Goal: Book appointment/travel/reservation

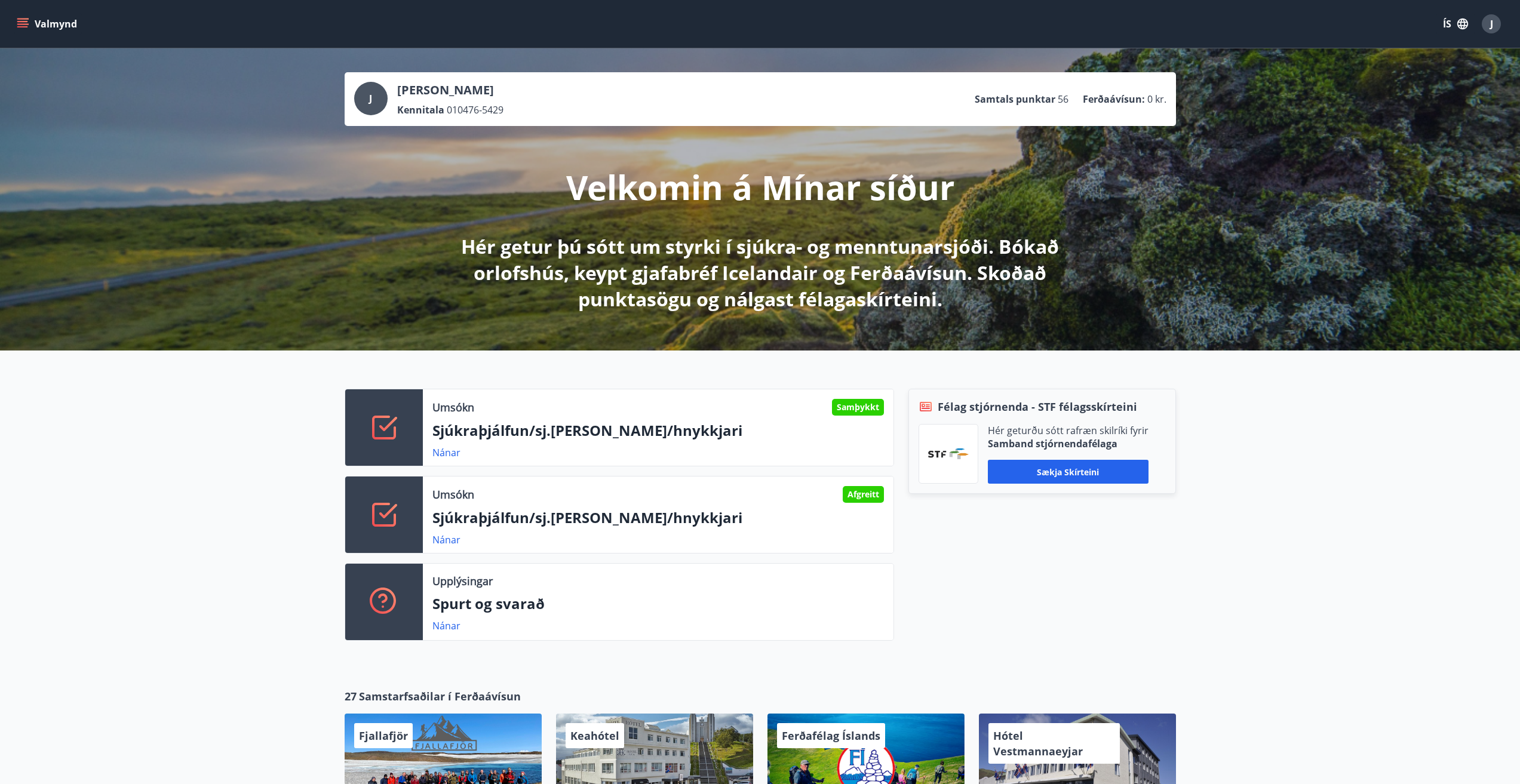
click at [26, 20] on icon "menu" at bounding box center [23, 24] width 12 height 12
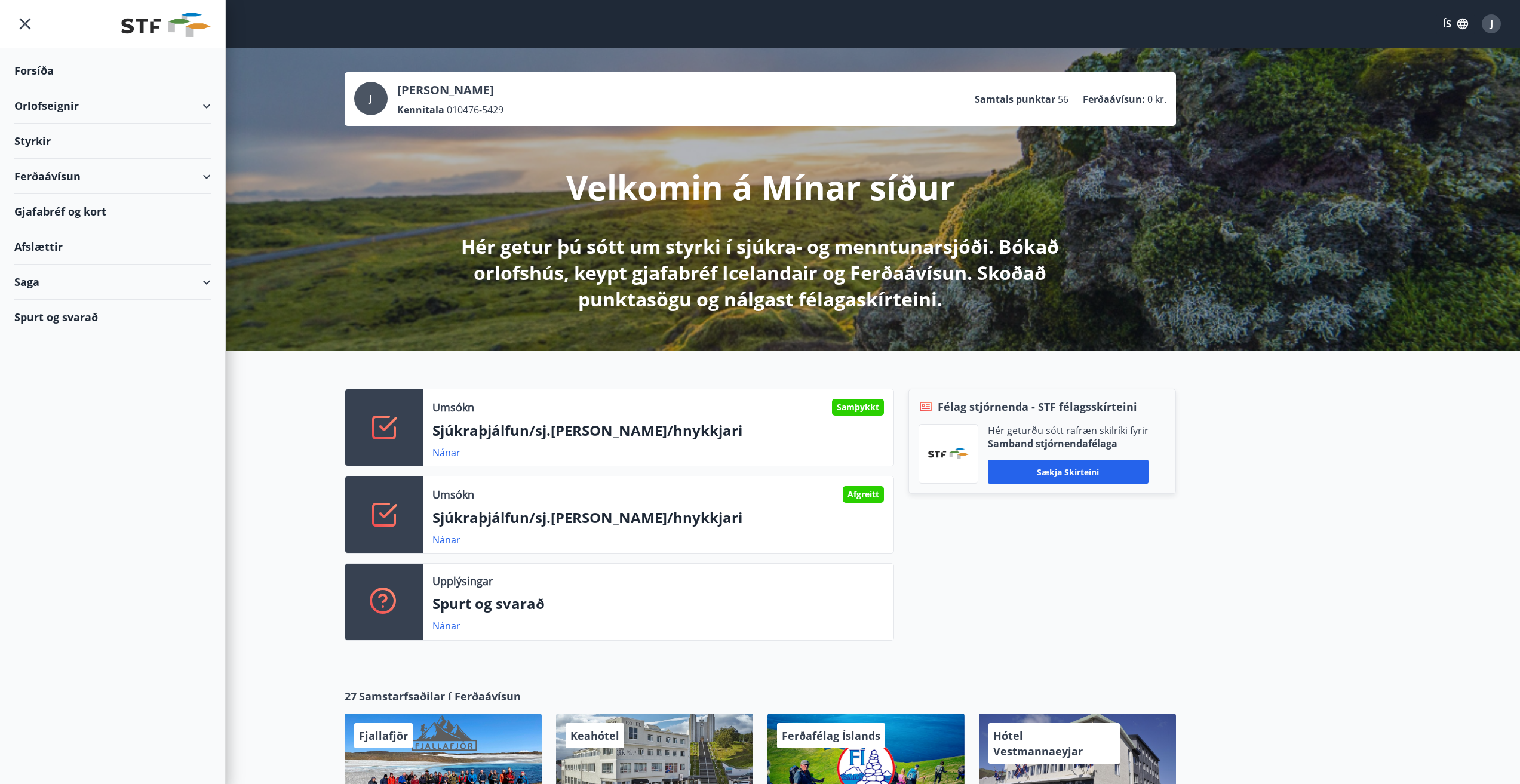
click at [53, 100] on div "Orlofseignir" at bounding box center [113, 106] width 196 height 35
click at [56, 133] on div "Framboð" at bounding box center [113, 136] width 178 height 25
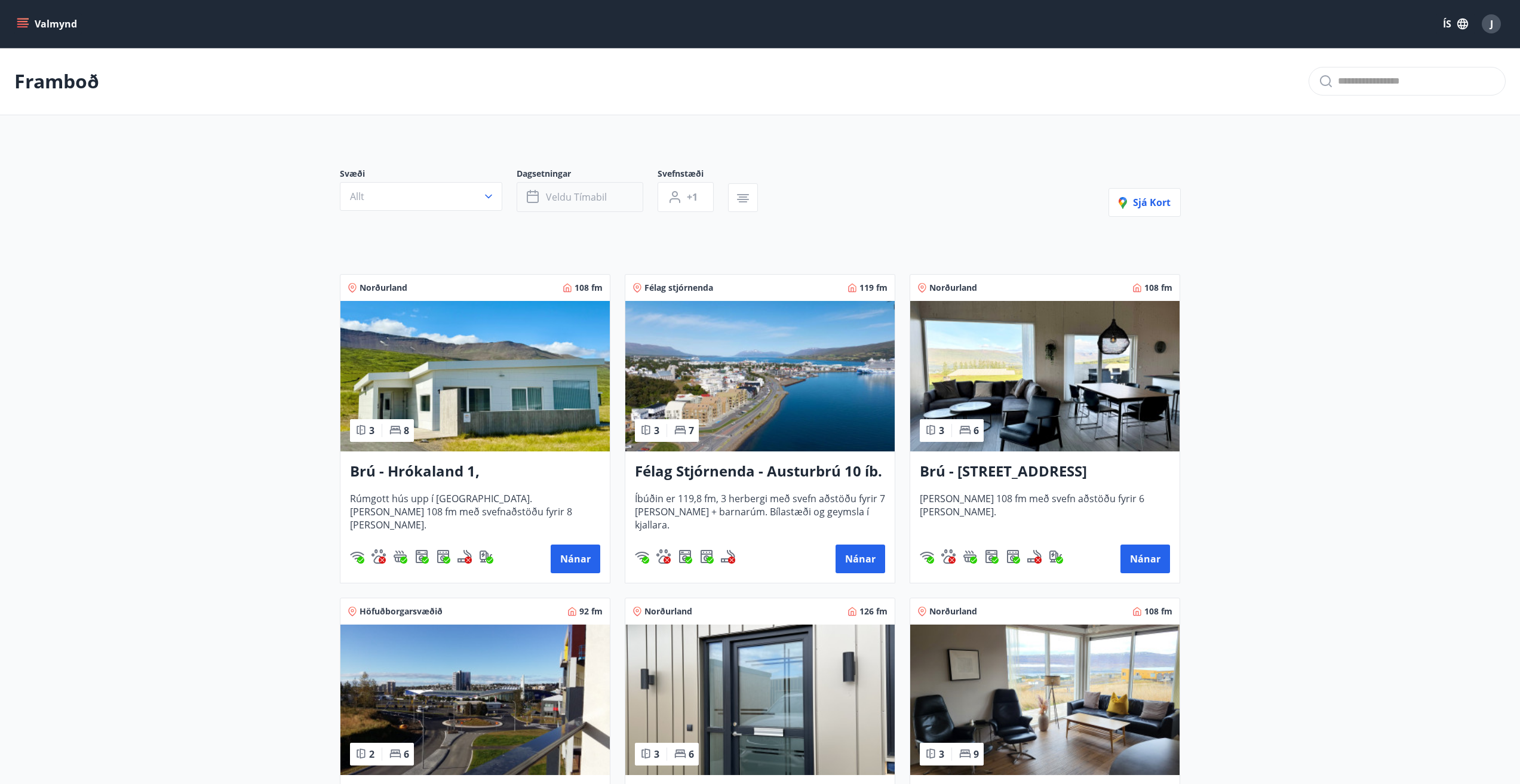
click at [540, 209] on button "Veldu tímabil" at bounding box center [580, 197] width 127 height 30
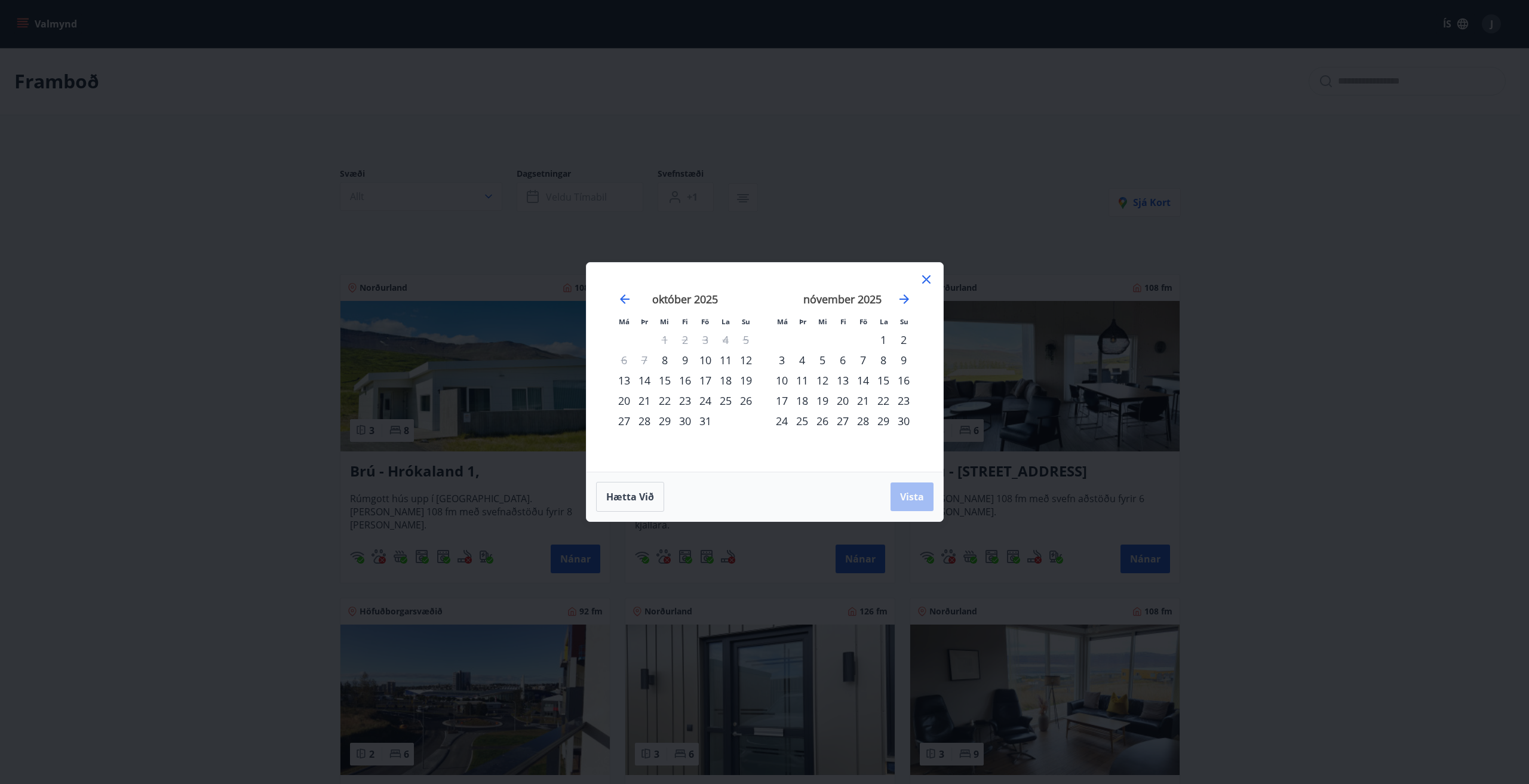
click at [700, 421] on div "31" at bounding box center [705, 421] width 20 height 20
click at [900, 339] on div "2" at bounding box center [904, 339] width 20 height 20
click at [916, 498] on span "Vista" at bounding box center [912, 496] width 24 height 13
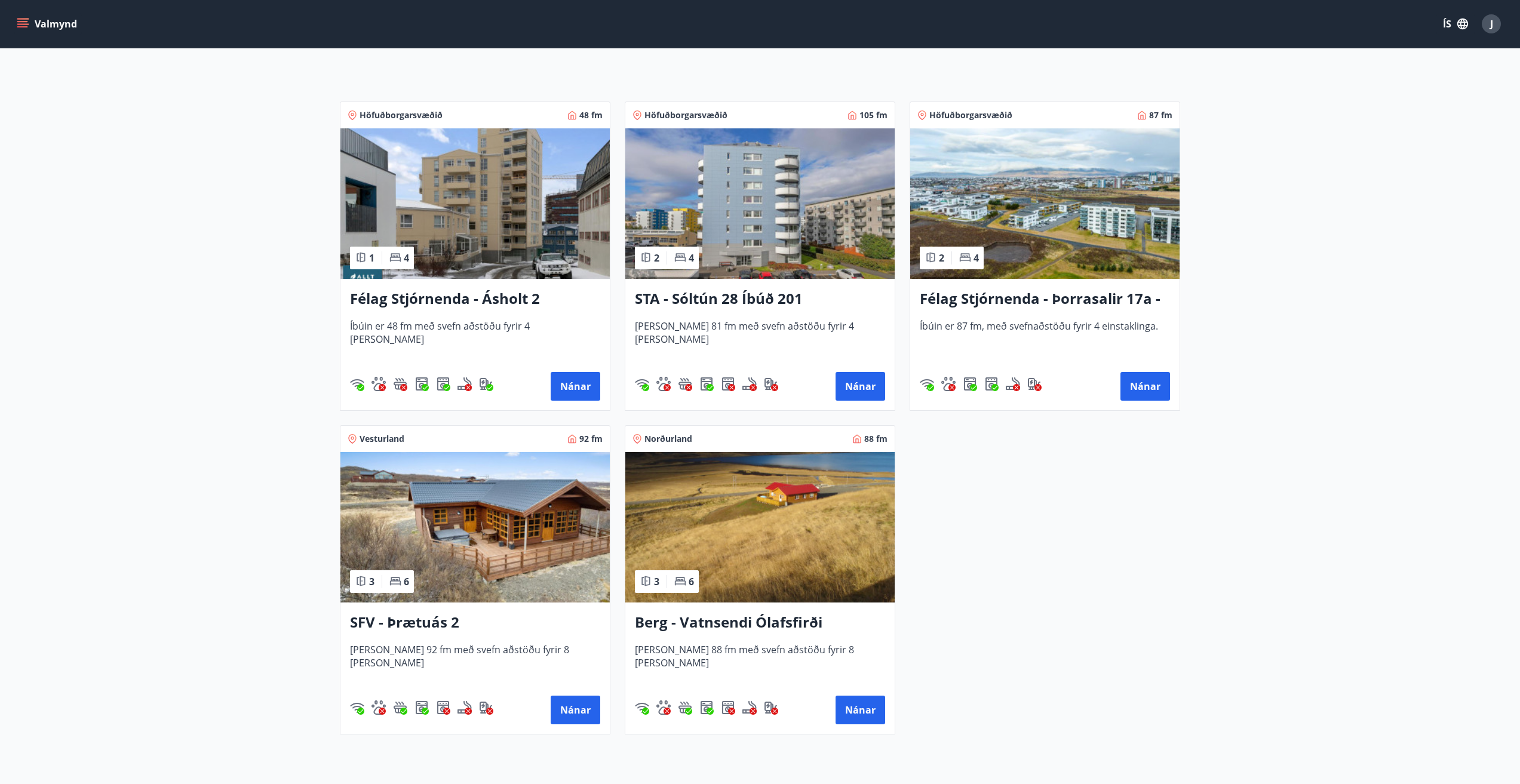
scroll to position [281, 0]
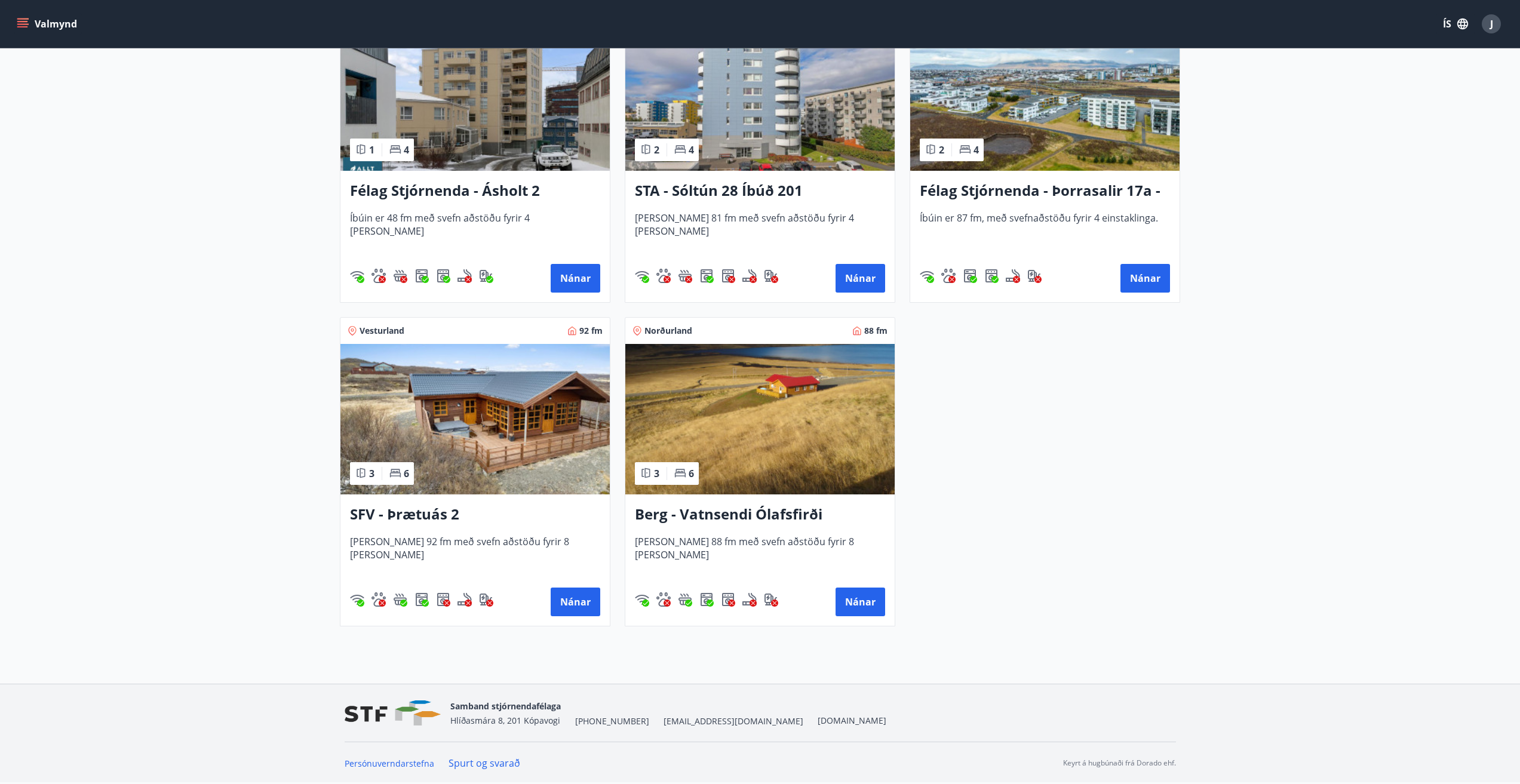
click at [463, 414] on img at bounding box center [475, 419] width 269 height 151
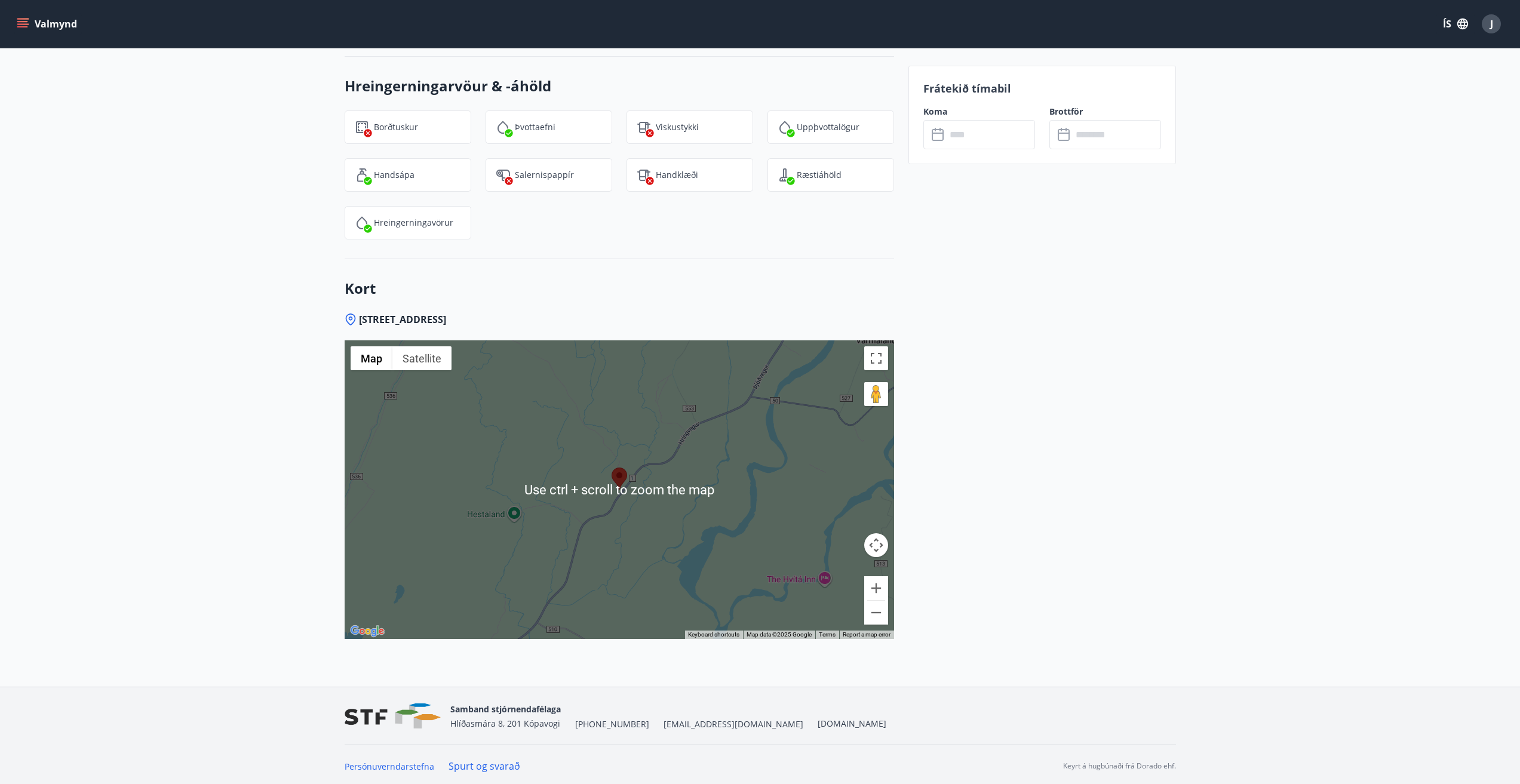
scroll to position [1436, 0]
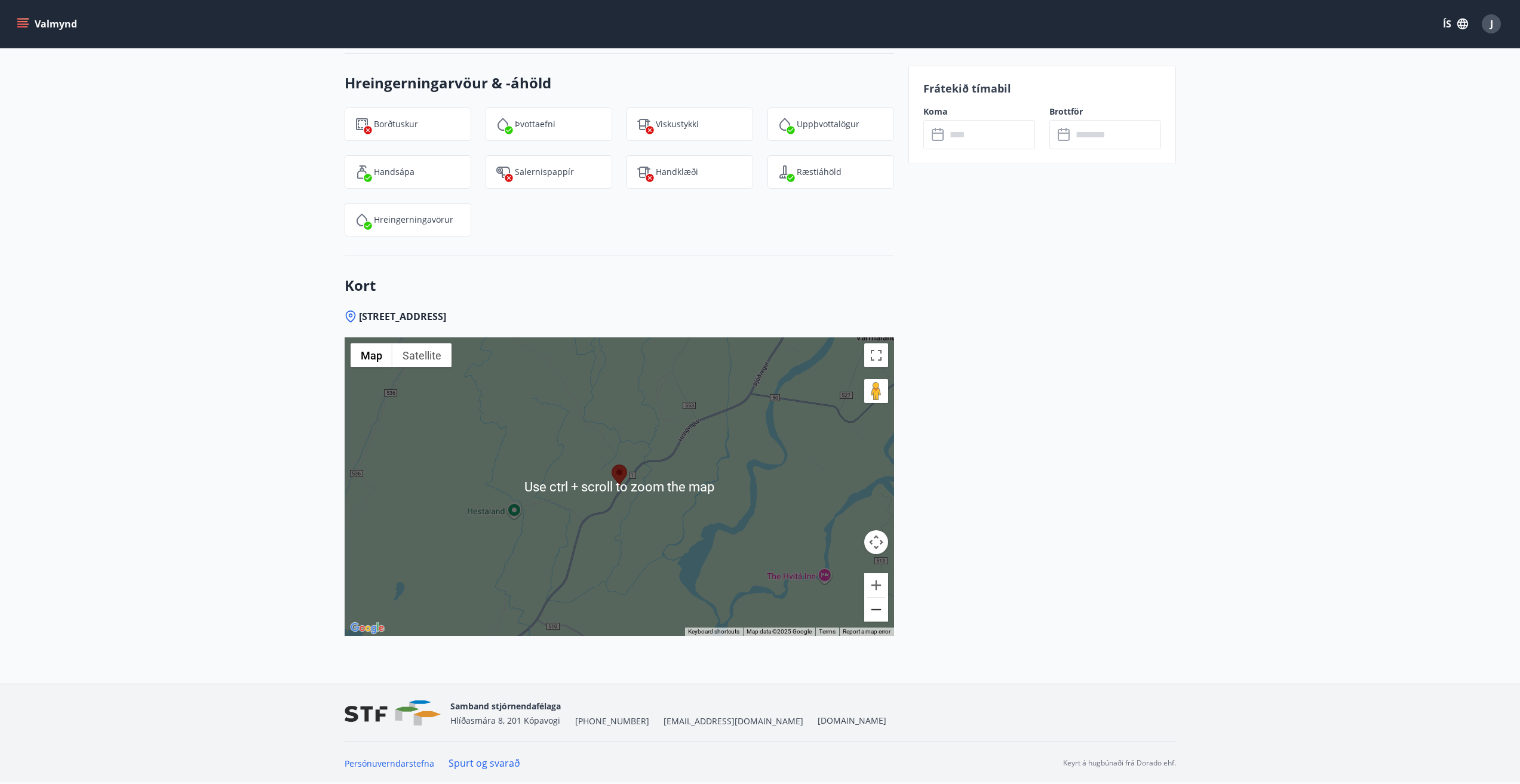
click at [872, 611] on button "Zoom out" at bounding box center [876, 610] width 24 height 24
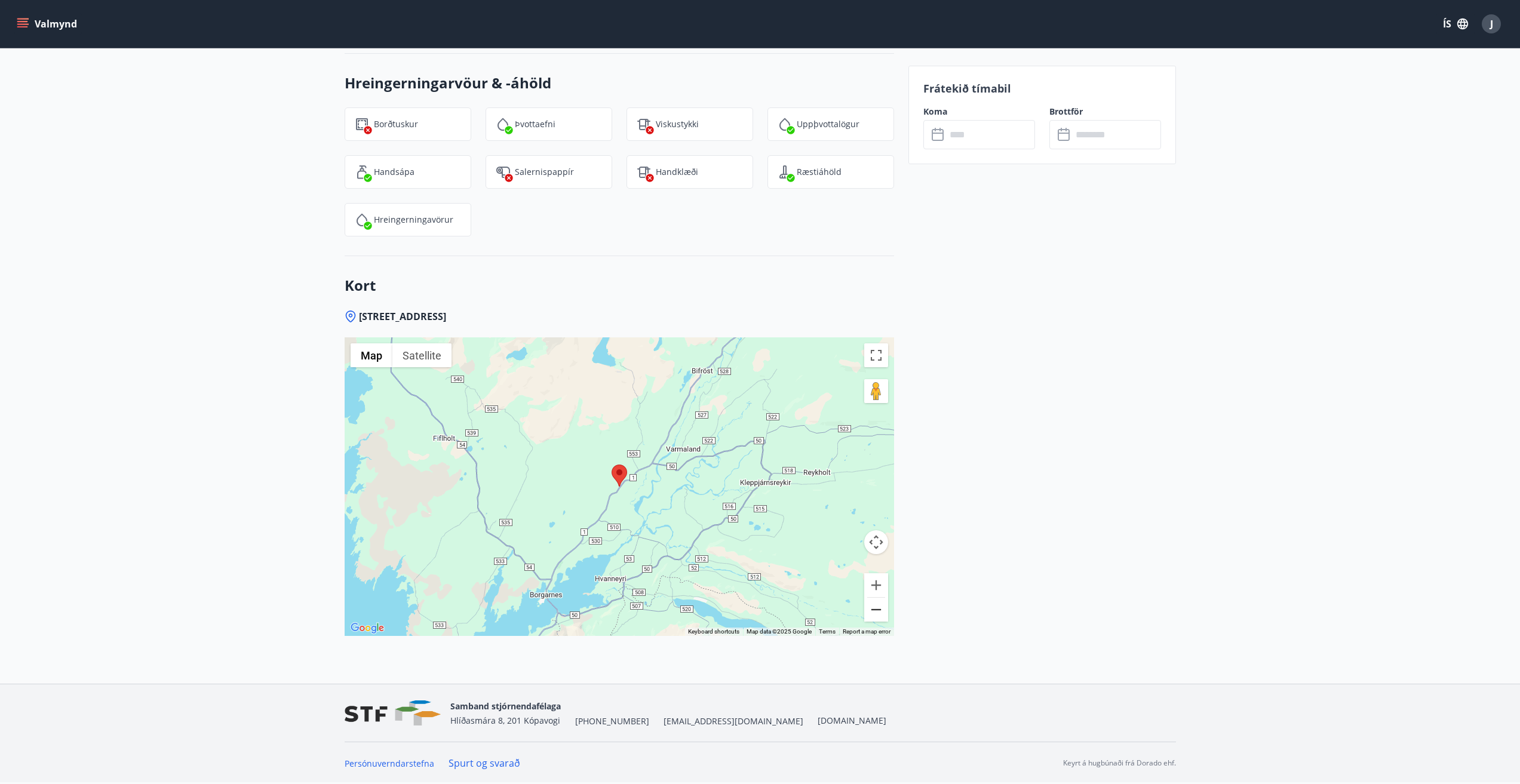
click at [872, 611] on button "Zoom out" at bounding box center [876, 610] width 24 height 24
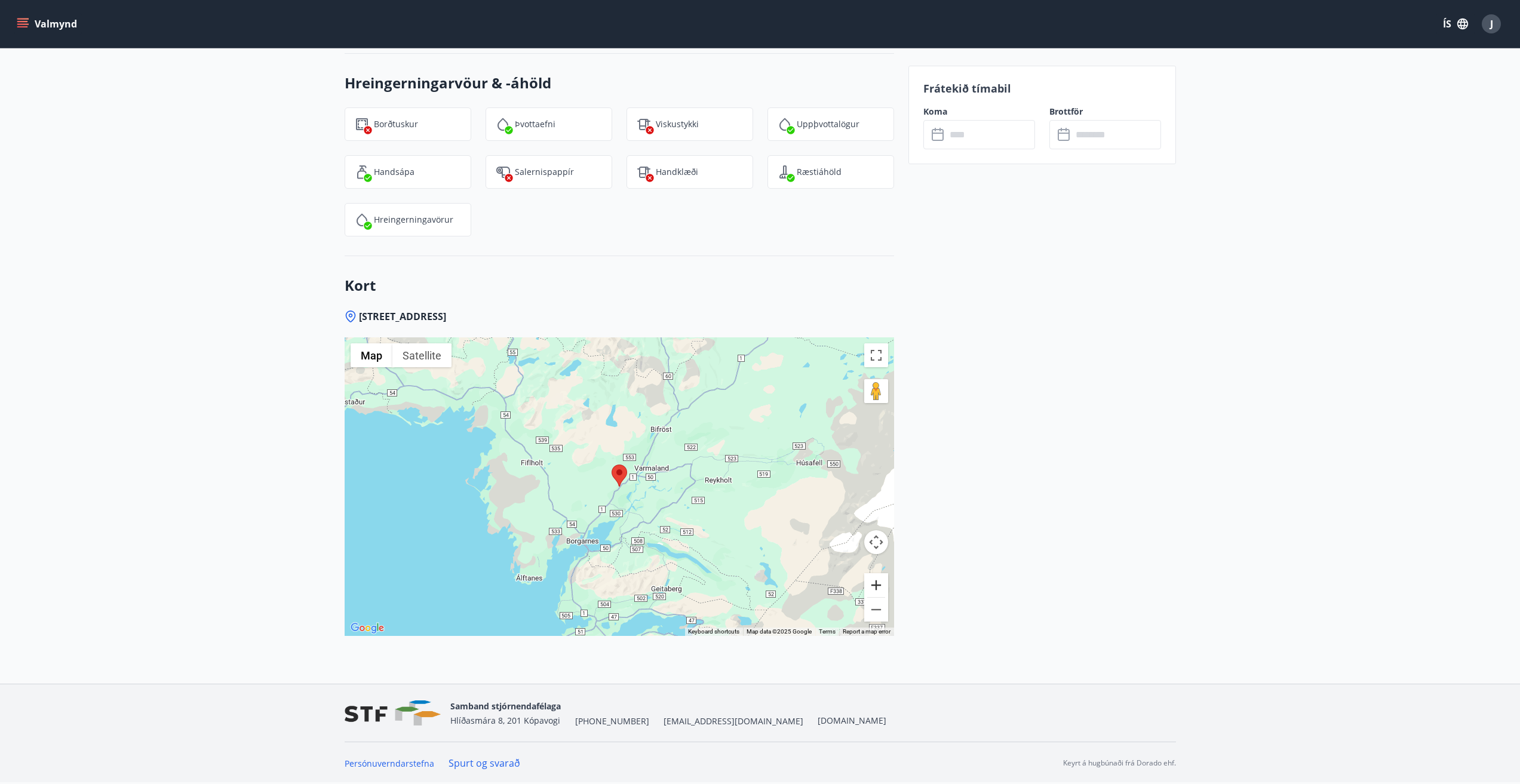
click at [878, 580] on button "Zoom in" at bounding box center [876, 585] width 24 height 24
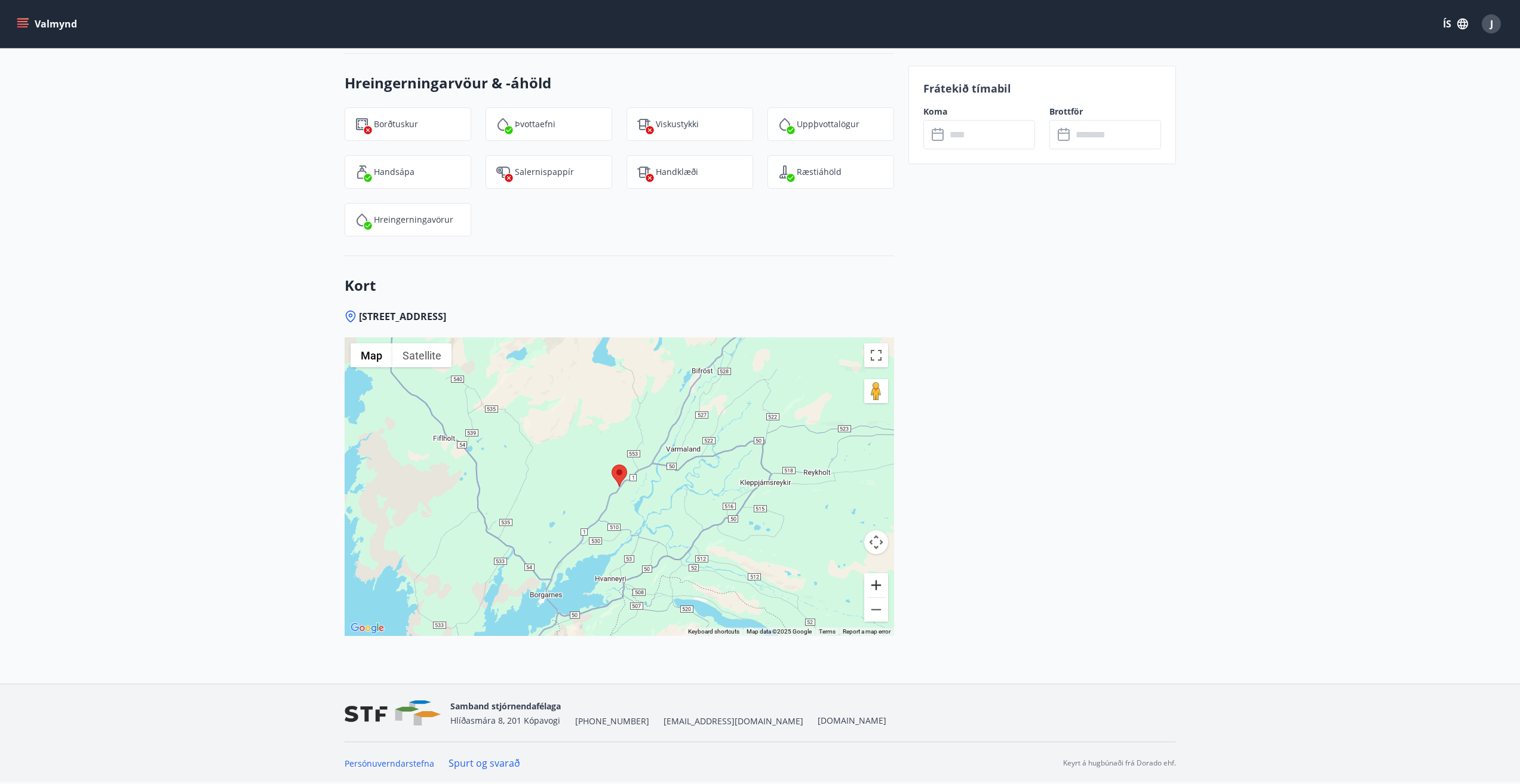
click at [878, 580] on button "Zoom in" at bounding box center [876, 585] width 24 height 24
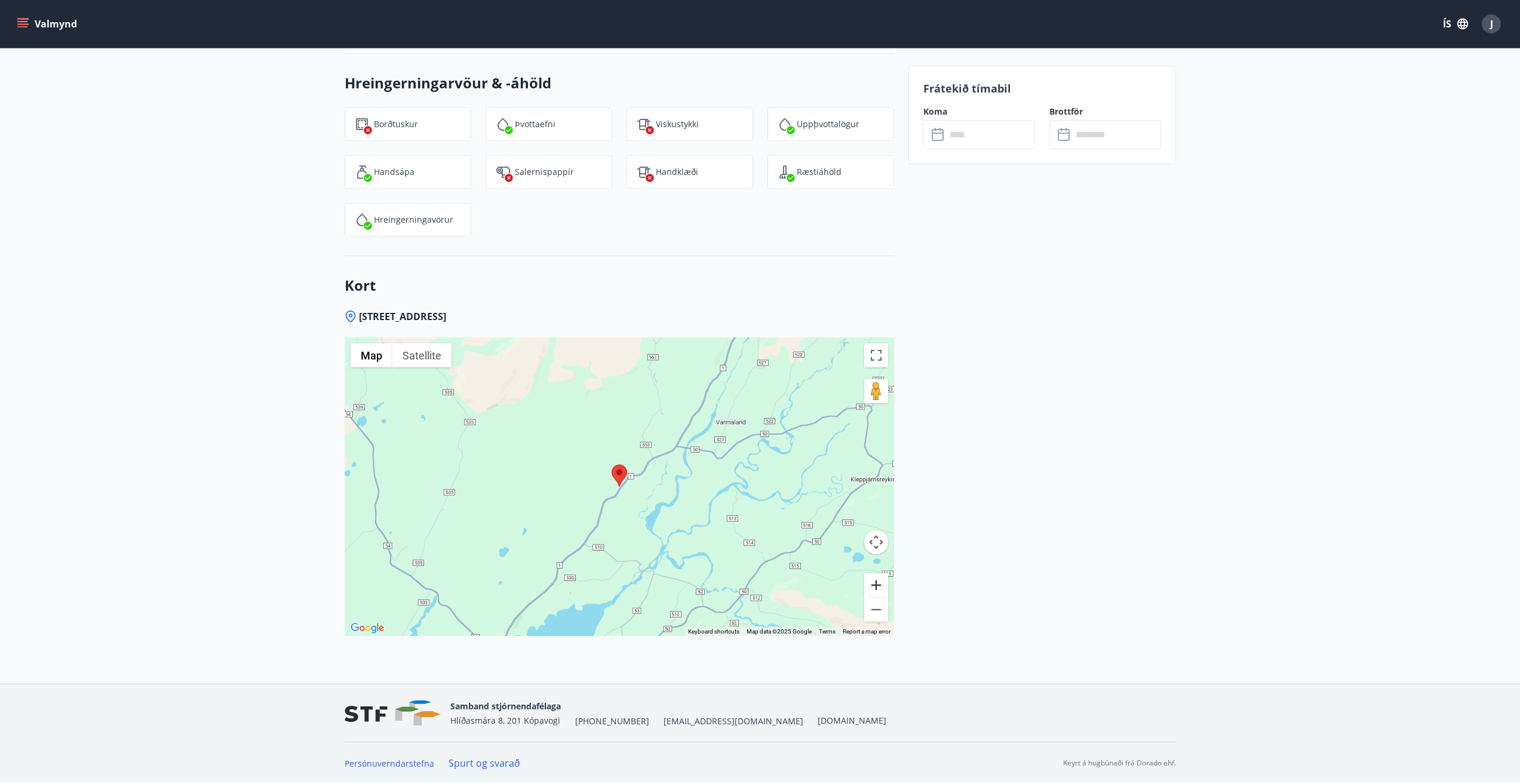
click at [878, 580] on button "Zoom in" at bounding box center [876, 585] width 24 height 24
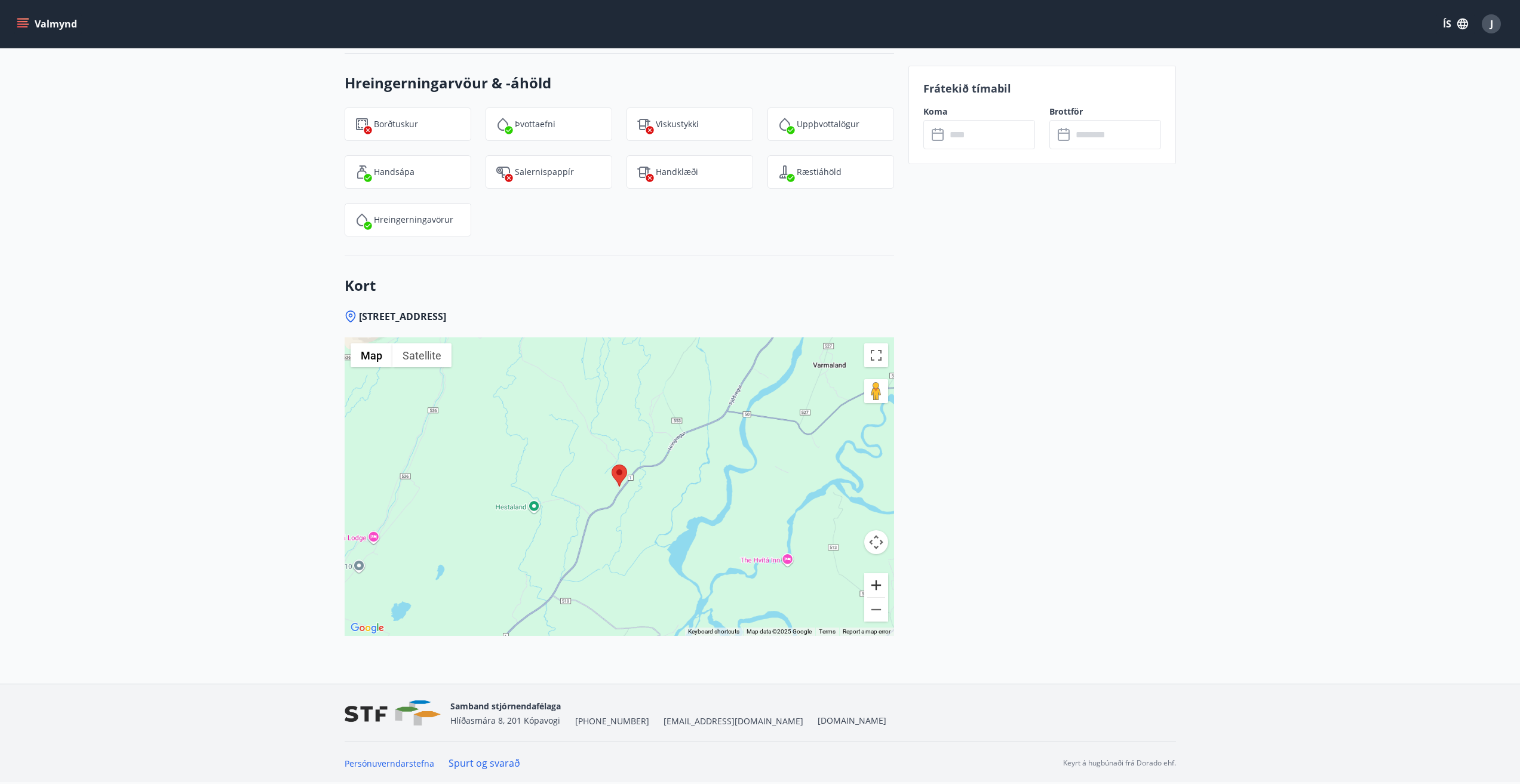
click at [878, 580] on button "Zoom in" at bounding box center [876, 585] width 24 height 24
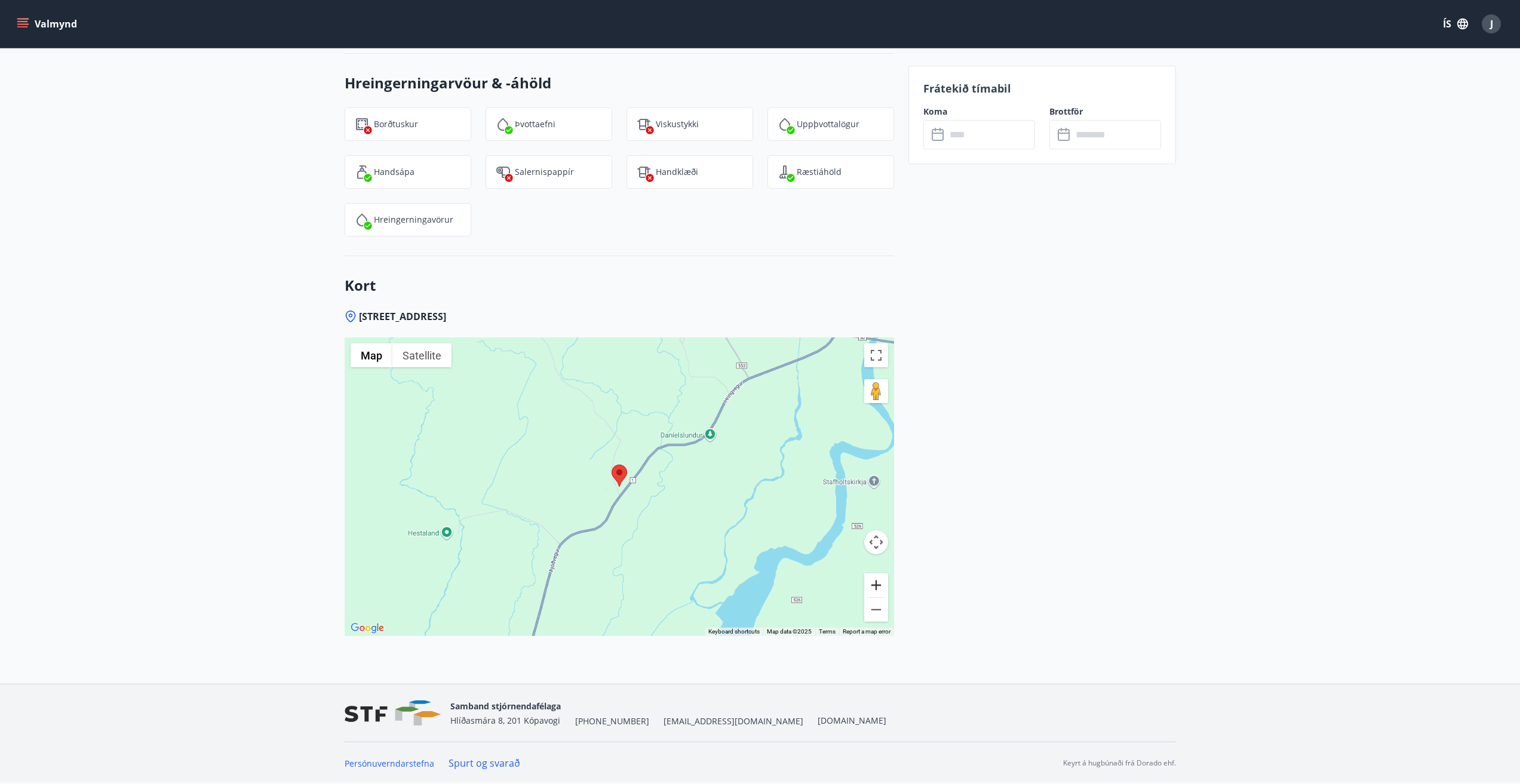
click at [878, 580] on button "Zoom in" at bounding box center [876, 585] width 24 height 24
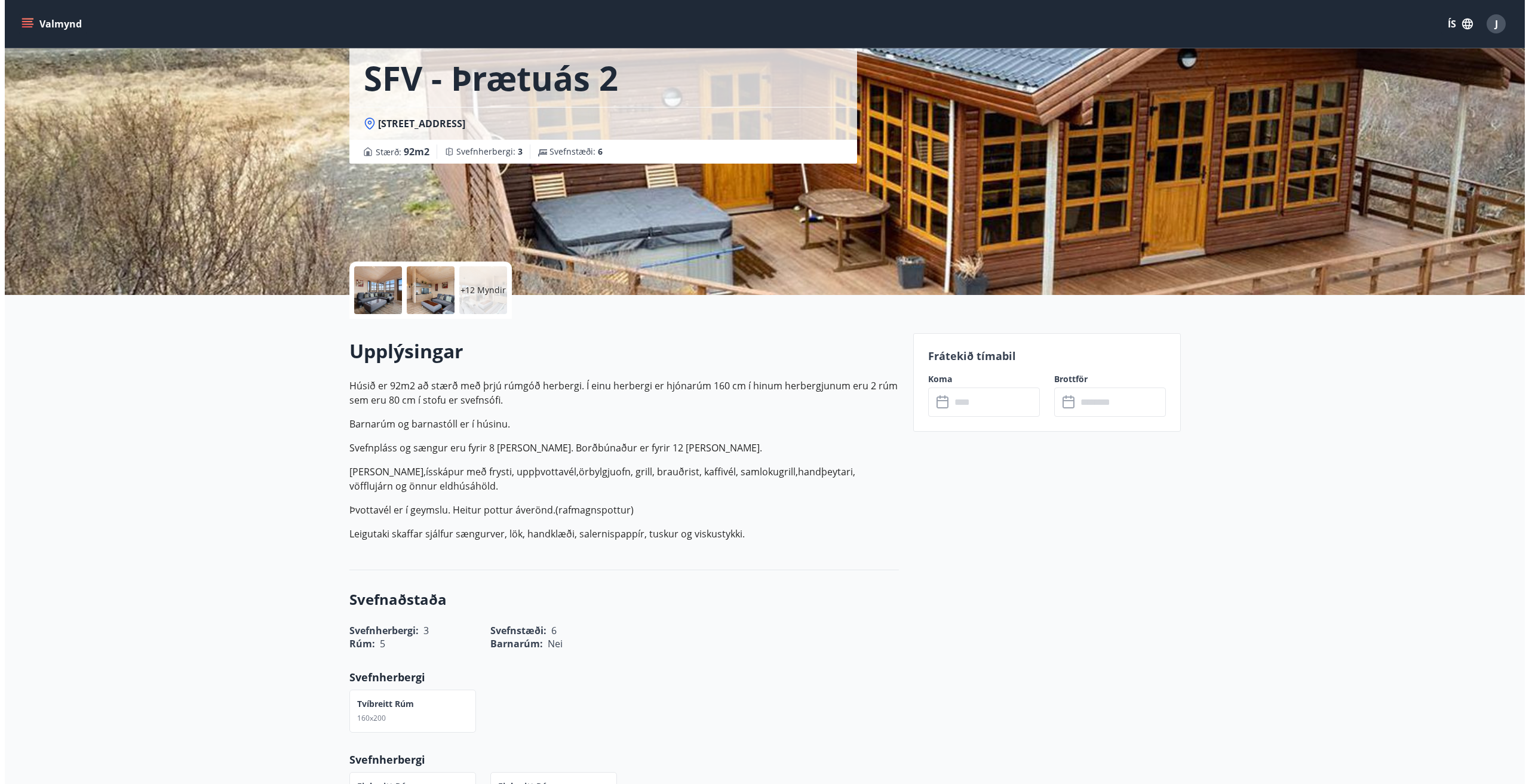
scroll to position [0, 0]
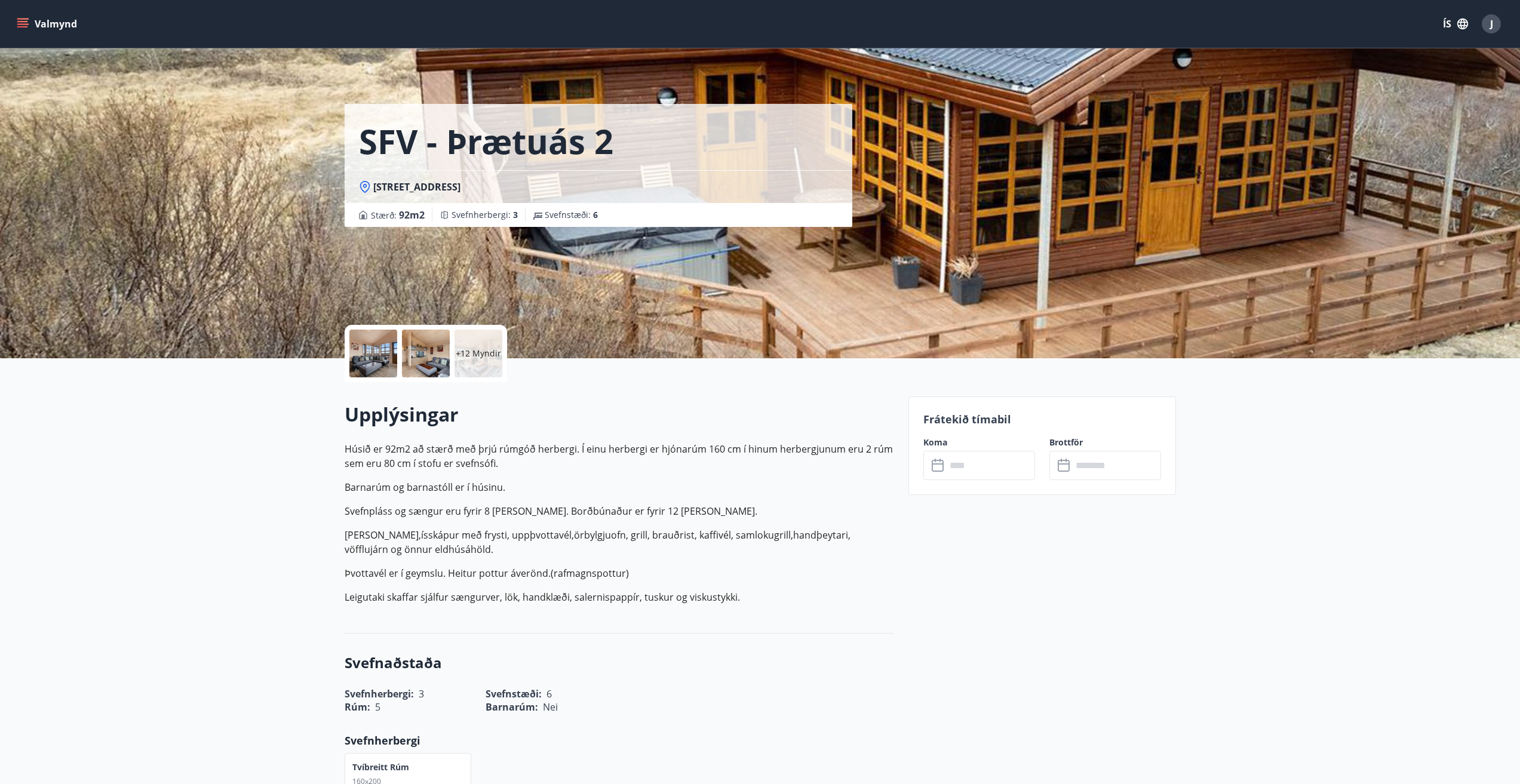
click at [372, 345] on div at bounding box center [373, 353] width 48 height 48
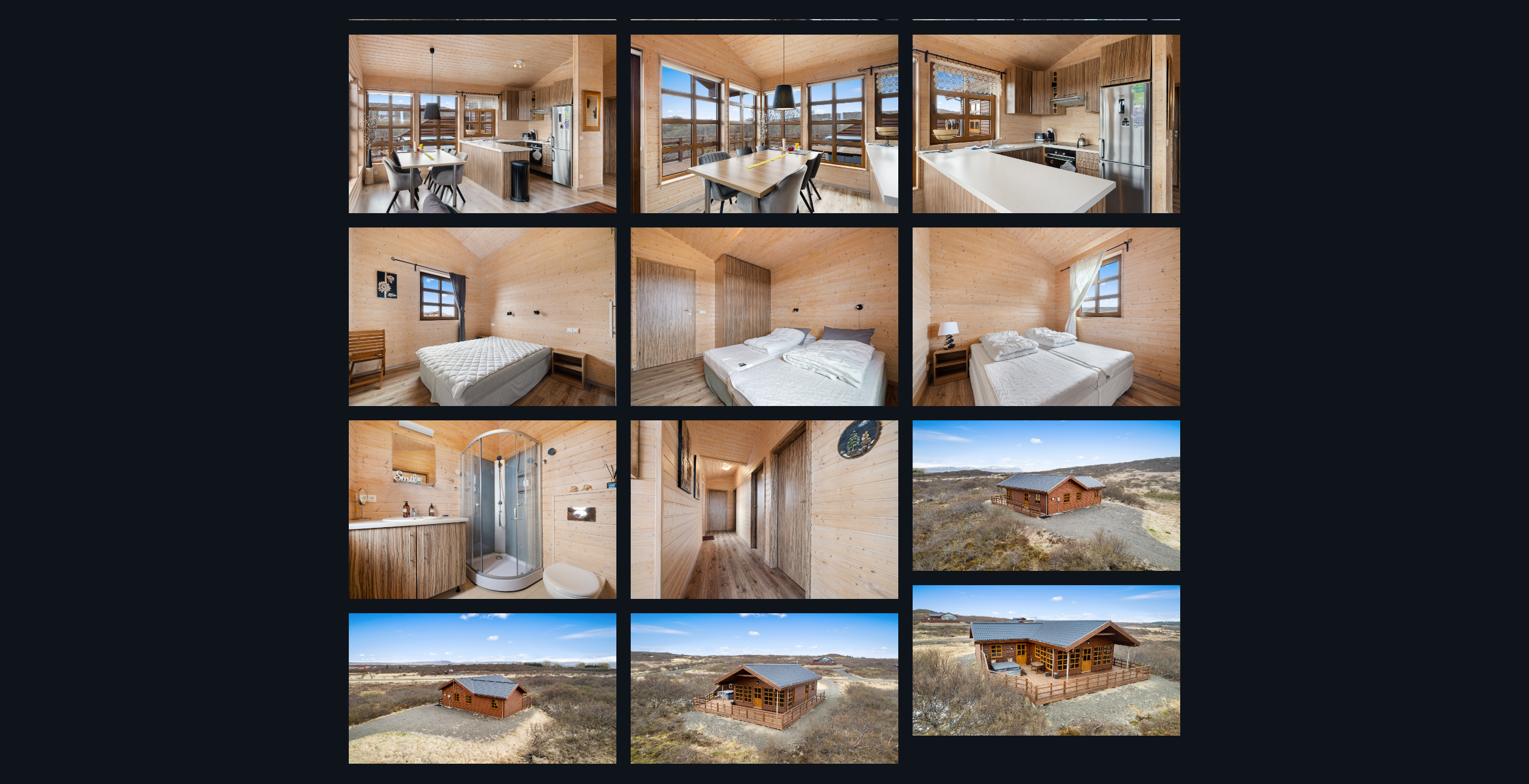
scroll to position [420, 0]
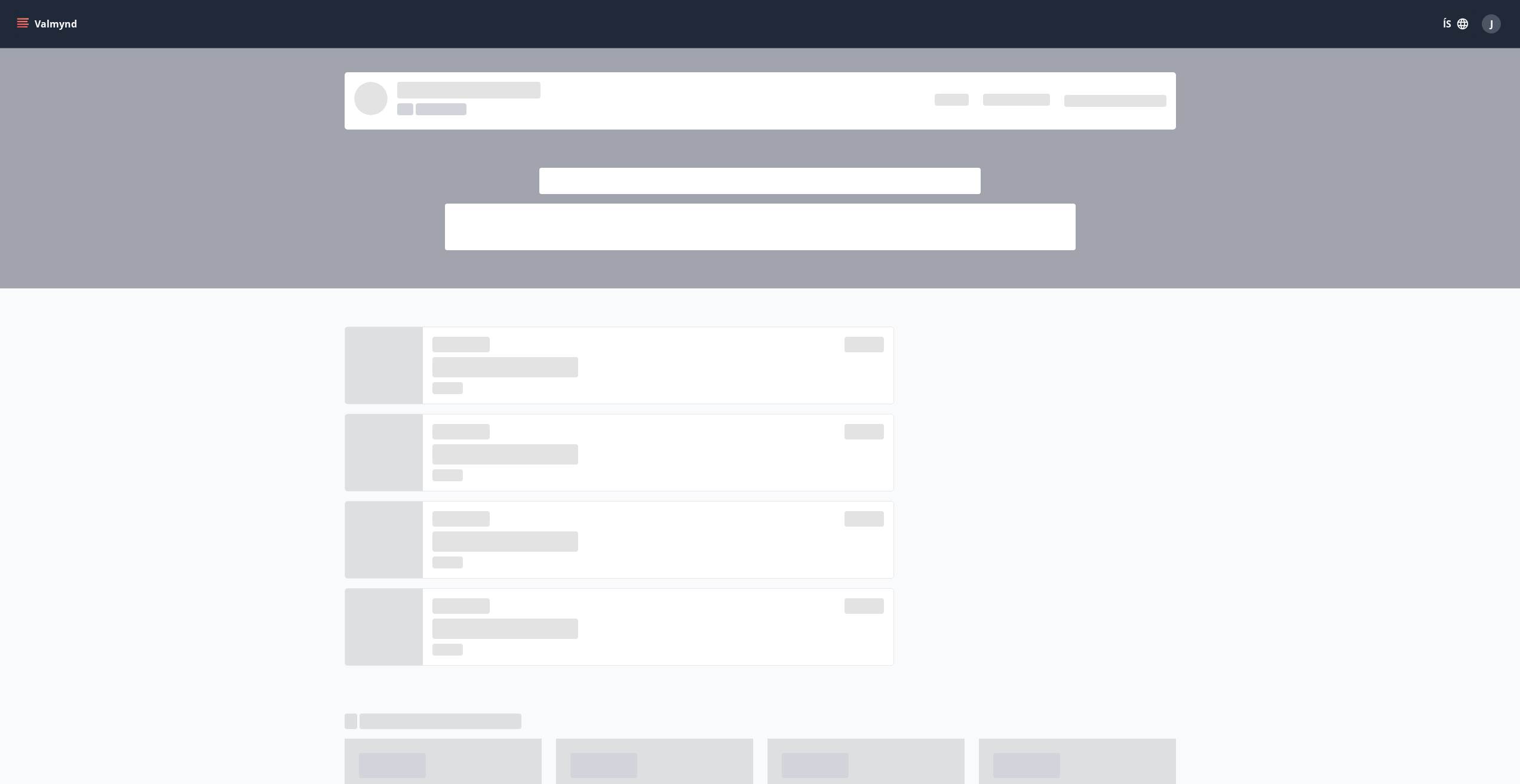
click at [21, 19] on icon "menu" at bounding box center [24, 19] width 13 height 1
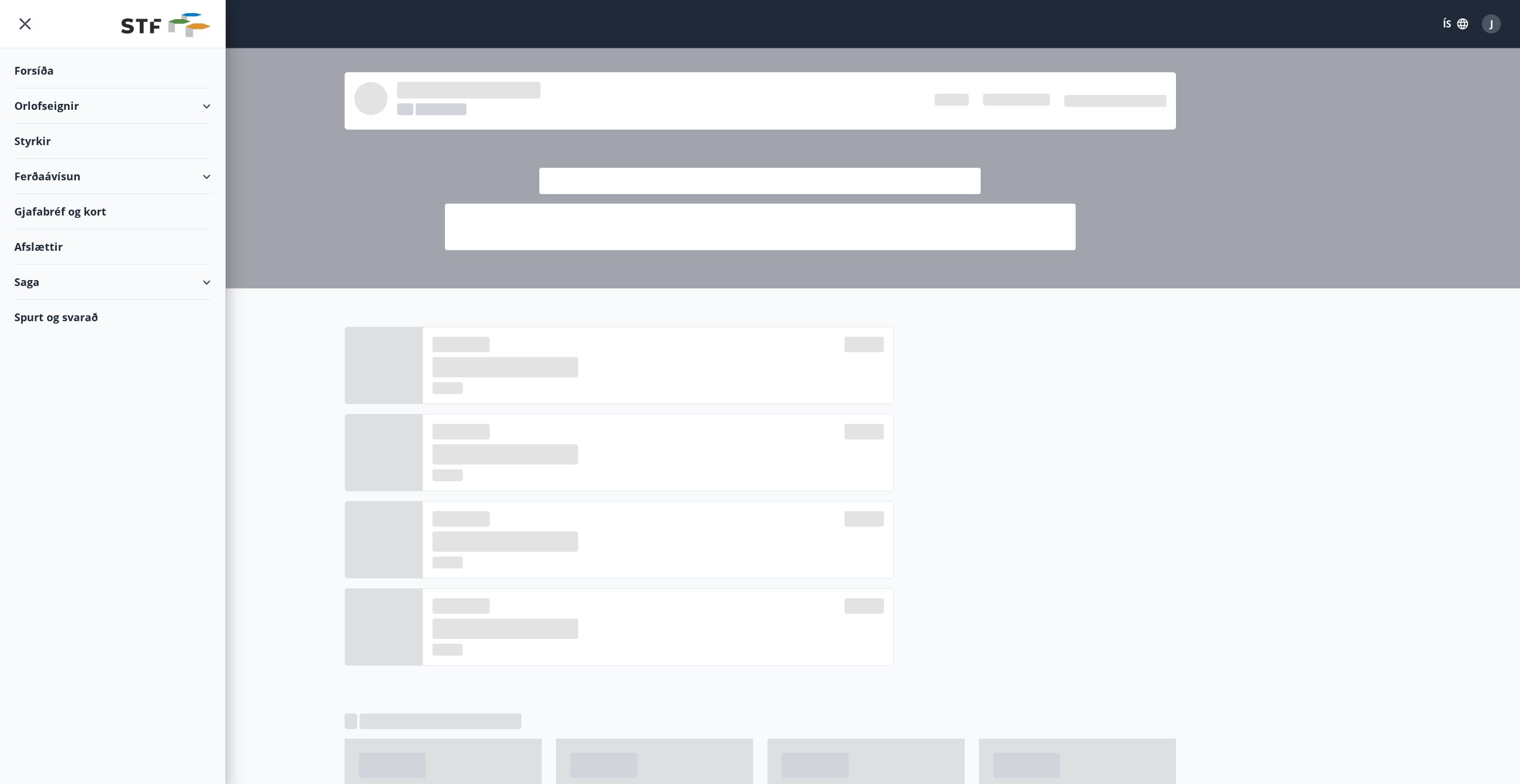
click at [31, 110] on div "Orlofseignir" at bounding box center [113, 106] width 196 height 35
click at [43, 136] on div "Framboð" at bounding box center [113, 136] width 178 height 25
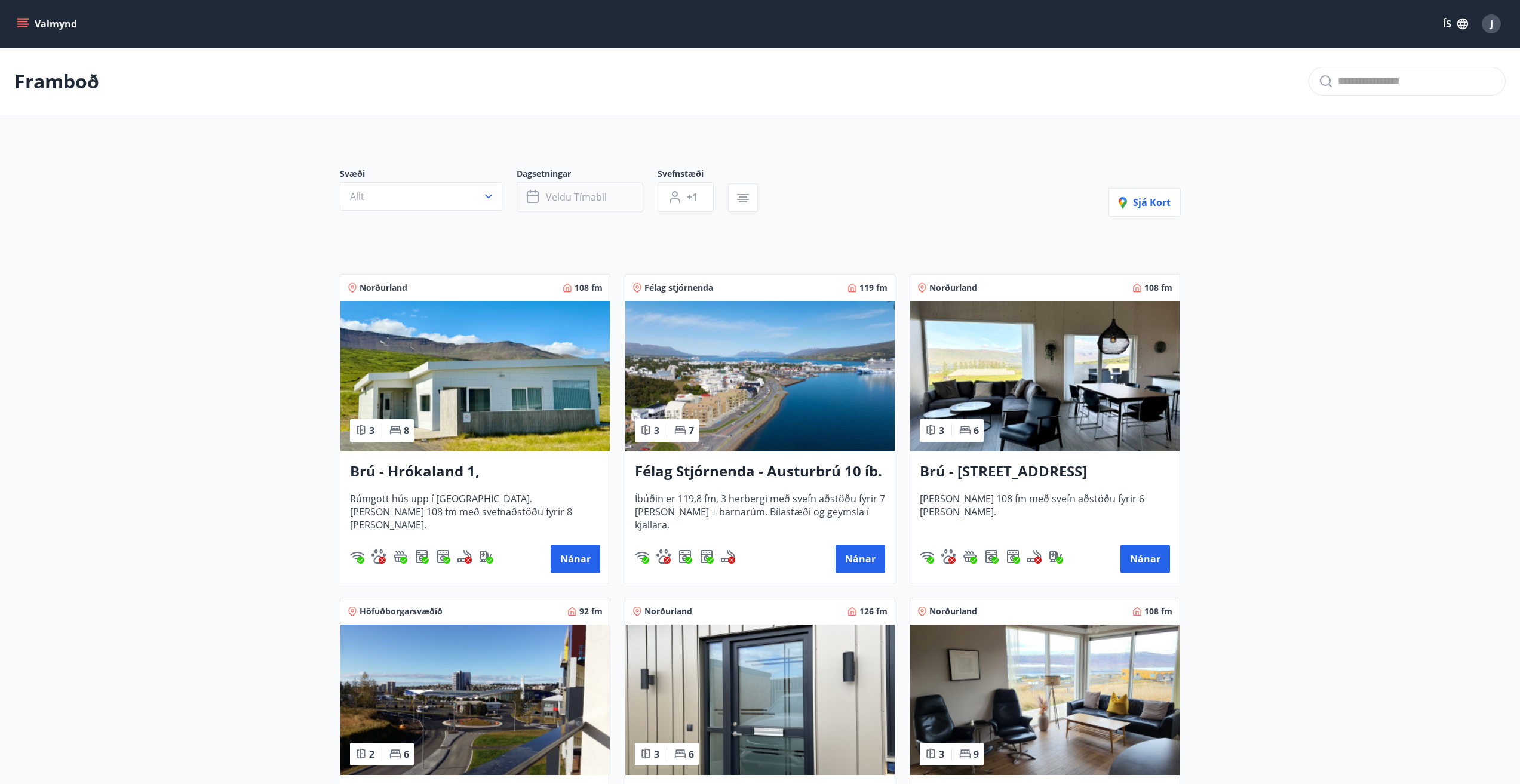
click at [586, 204] on button "Veldu tímabil" at bounding box center [580, 197] width 127 height 30
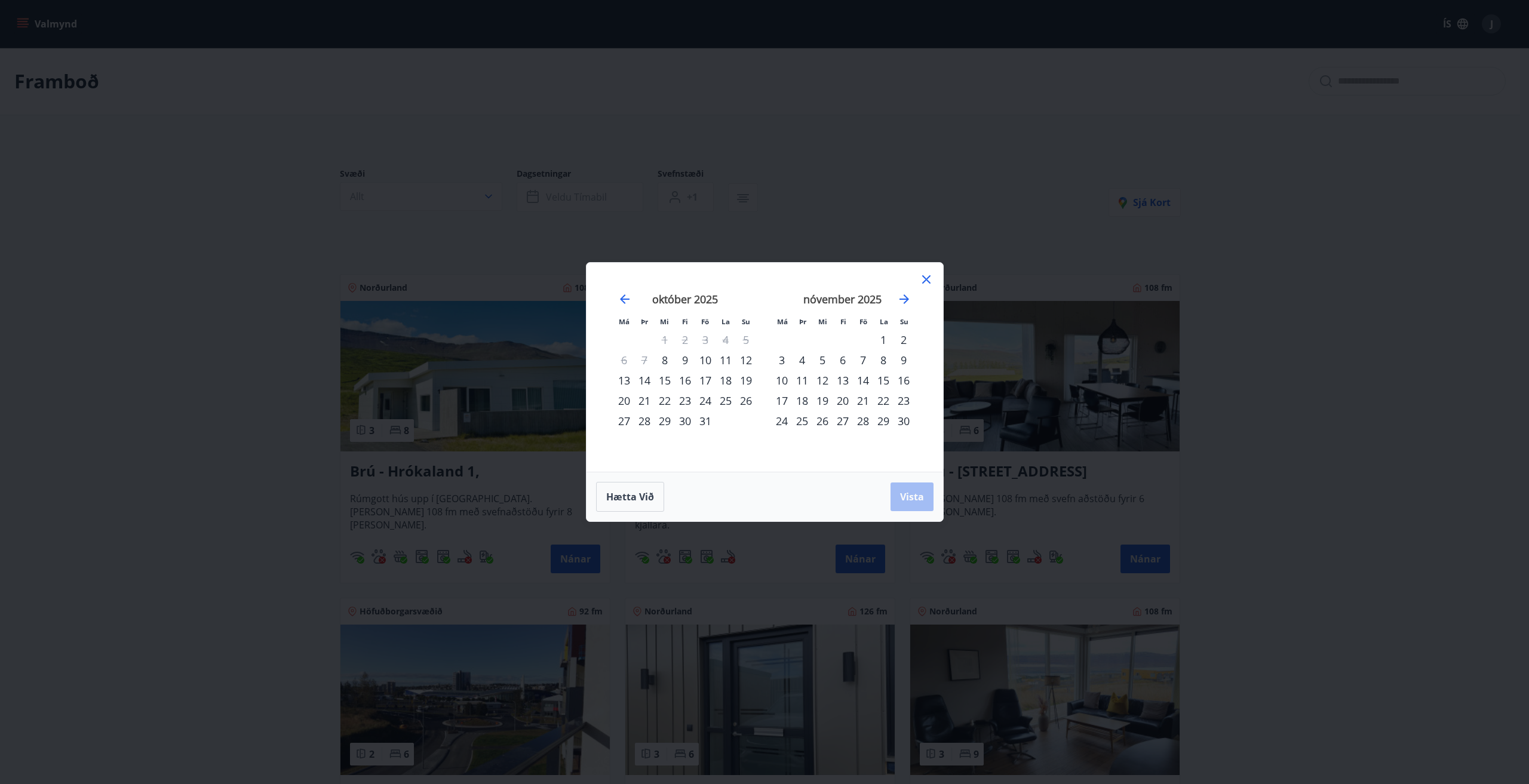
click at [707, 404] on div "24" at bounding box center [705, 401] width 20 height 20
click at [749, 401] on div "26" at bounding box center [746, 401] width 20 height 20
click at [927, 506] on button "Vista" at bounding box center [912, 497] width 43 height 29
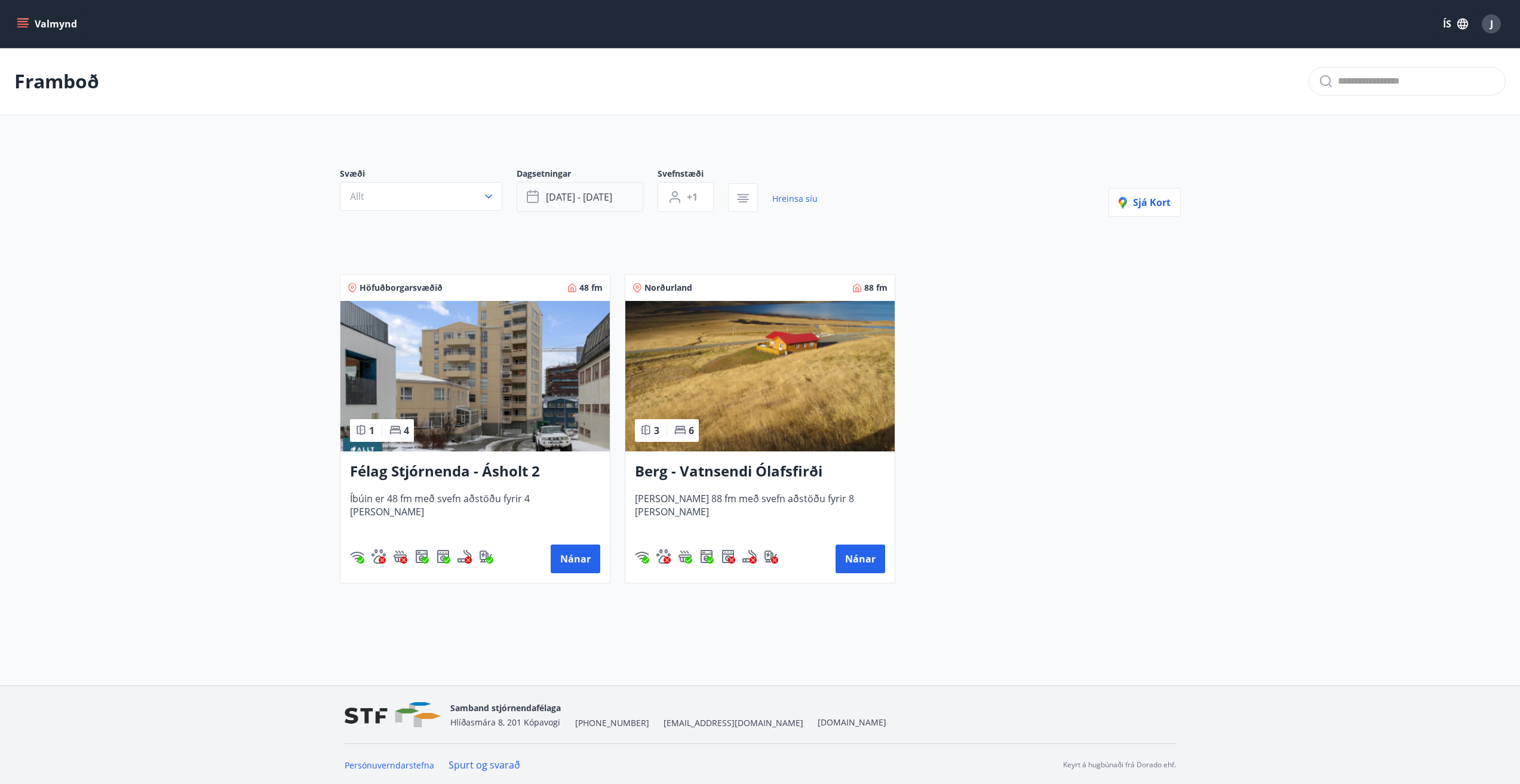
click at [583, 194] on span "okt 24 - okt 26" at bounding box center [579, 197] width 66 height 13
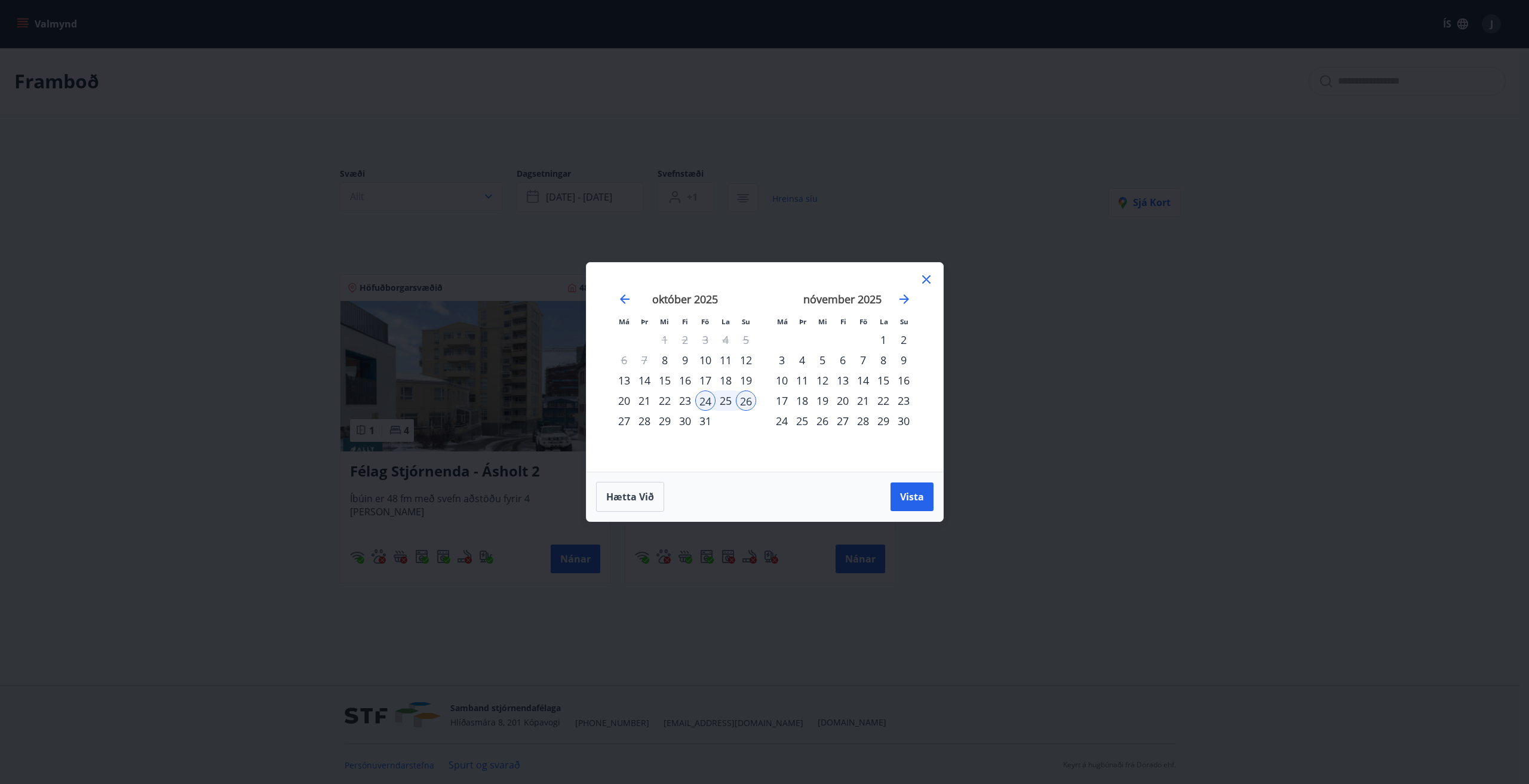
click at [709, 383] on div "17" at bounding box center [705, 380] width 20 height 20
click at [750, 376] on div "19" at bounding box center [746, 380] width 20 height 20
click at [897, 486] on button "Vista" at bounding box center [912, 497] width 43 height 29
